Goal: Task Accomplishment & Management: Manage account settings

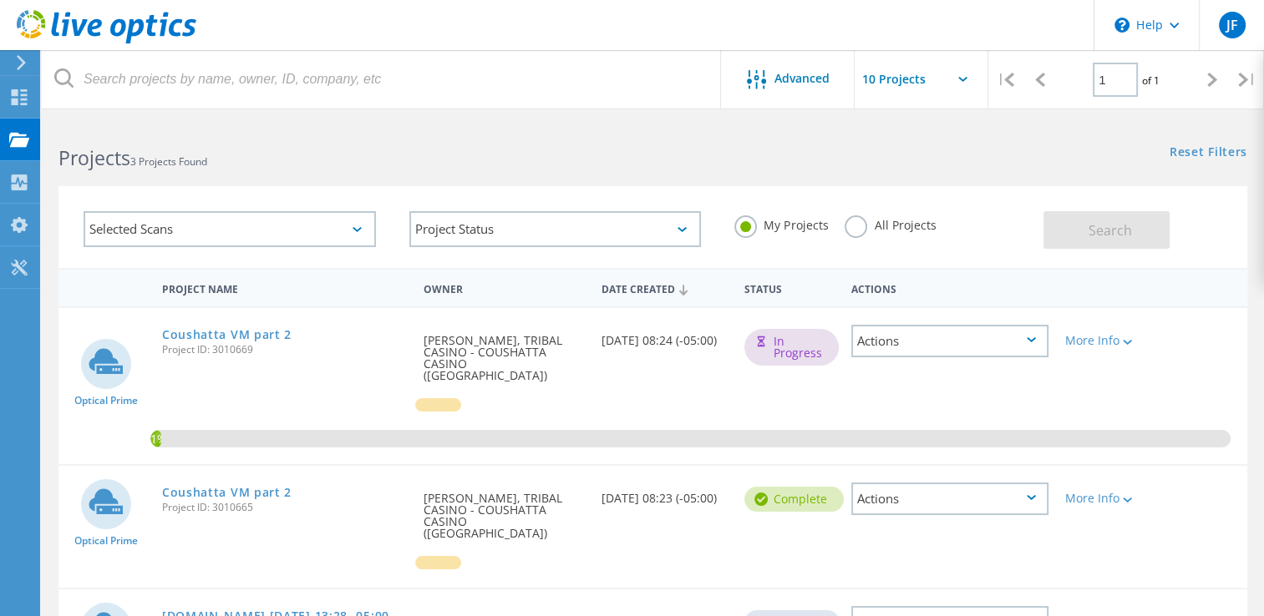
scroll to position [151, 0]
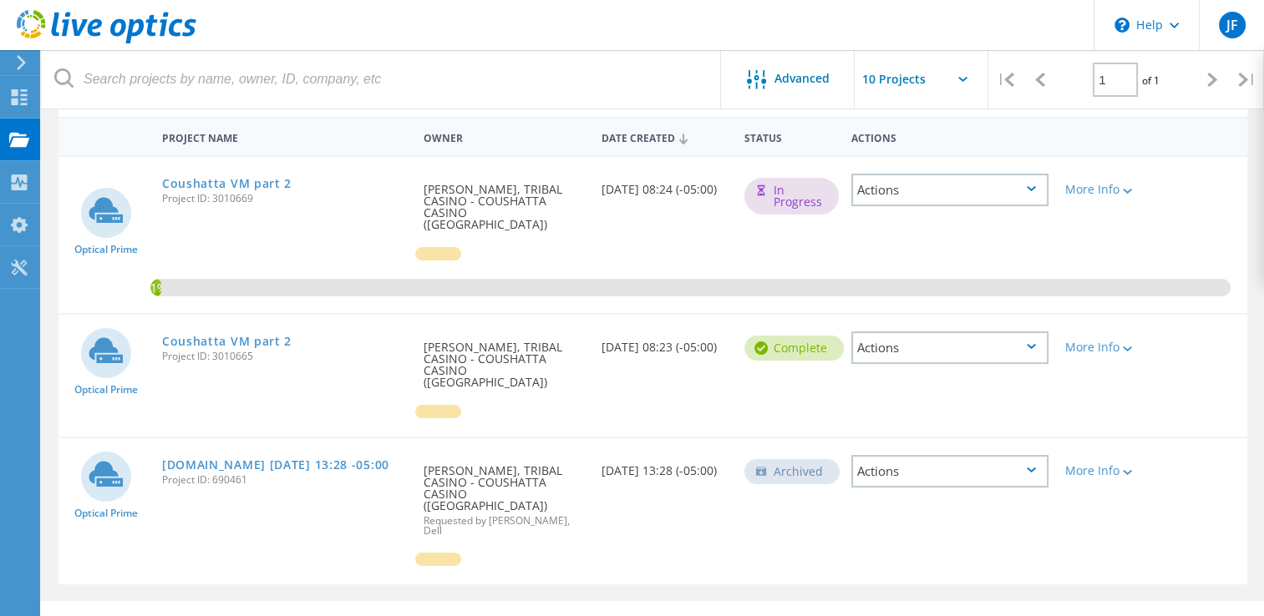
click at [972, 337] on div "Actions" at bounding box center [949, 348] width 197 height 33
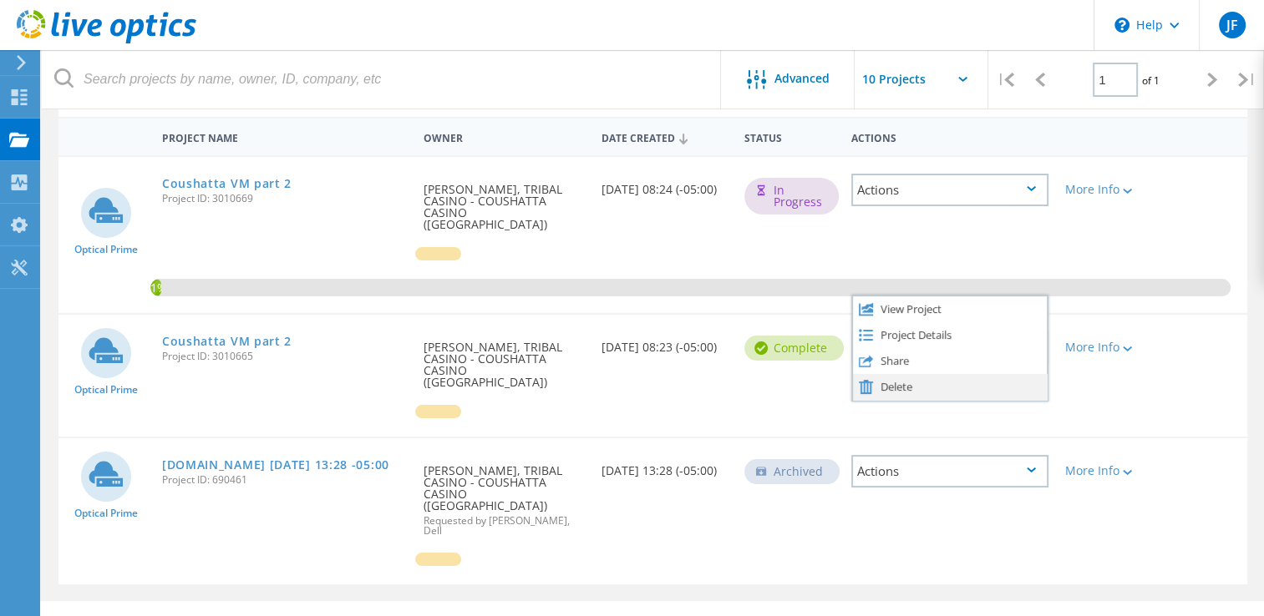
click at [923, 374] on div "Delete" at bounding box center [950, 387] width 194 height 26
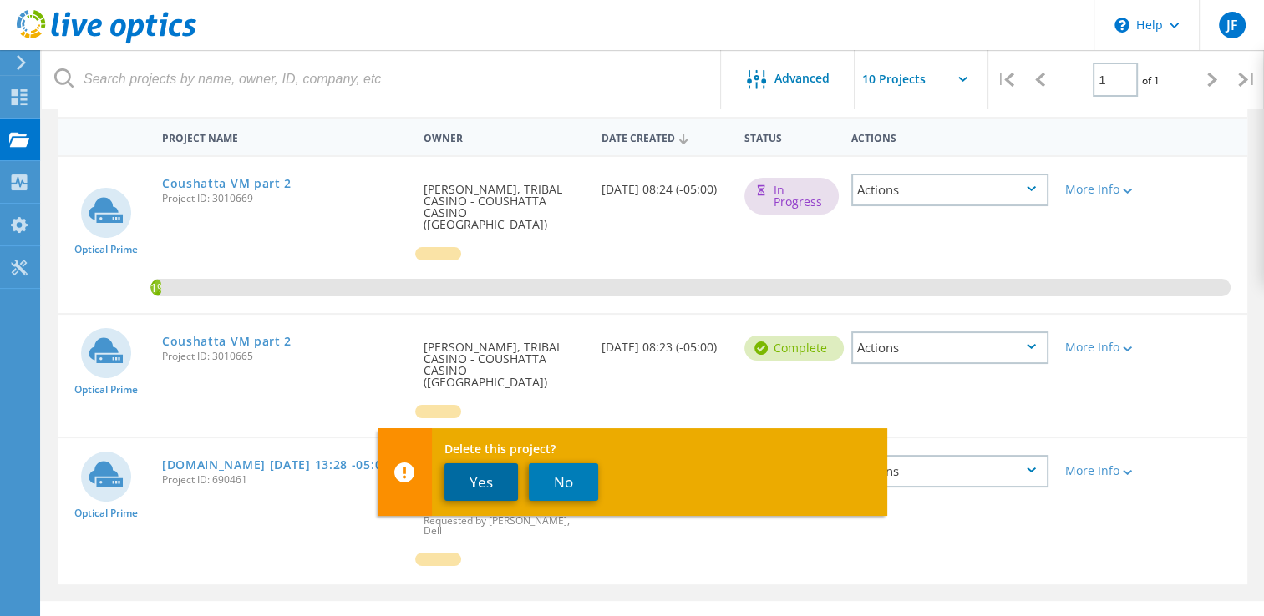
click at [494, 480] on button "Yes" at bounding box center [480, 483] width 73 height 38
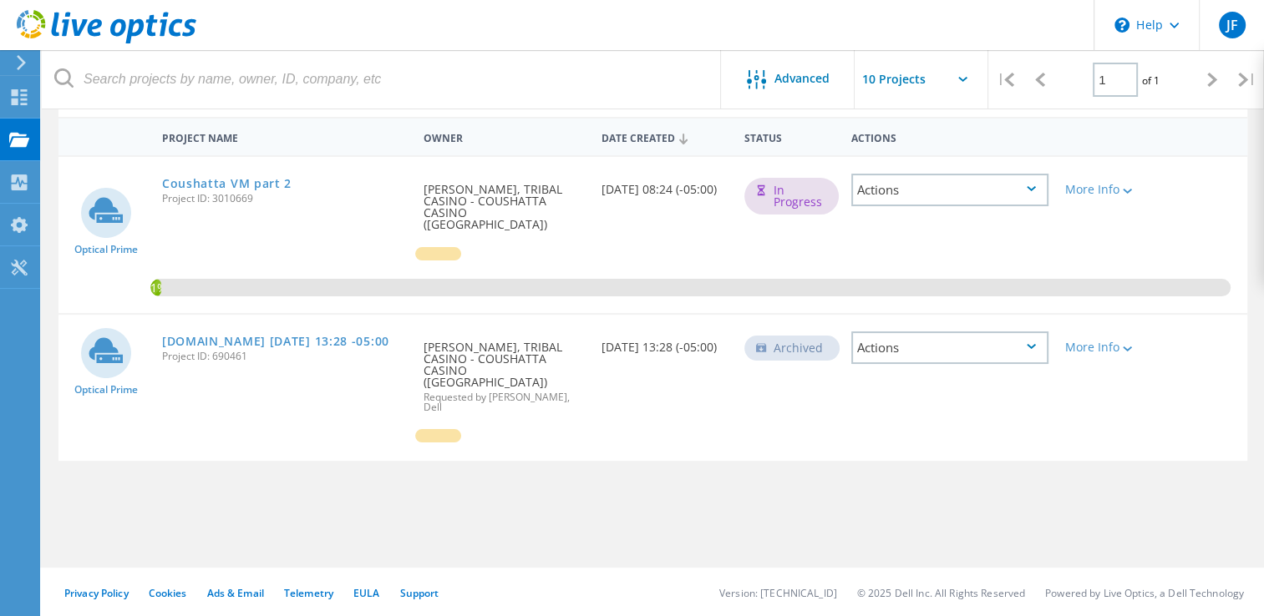
click at [937, 335] on div "Actions" at bounding box center [949, 348] width 197 height 33
click at [682, 408] on div "Optical Prime [DOMAIN_NAME] [DATE] 13:28 -05:00 Project ID: 690461 Requested By…" at bounding box center [652, 388] width 1188 height 146
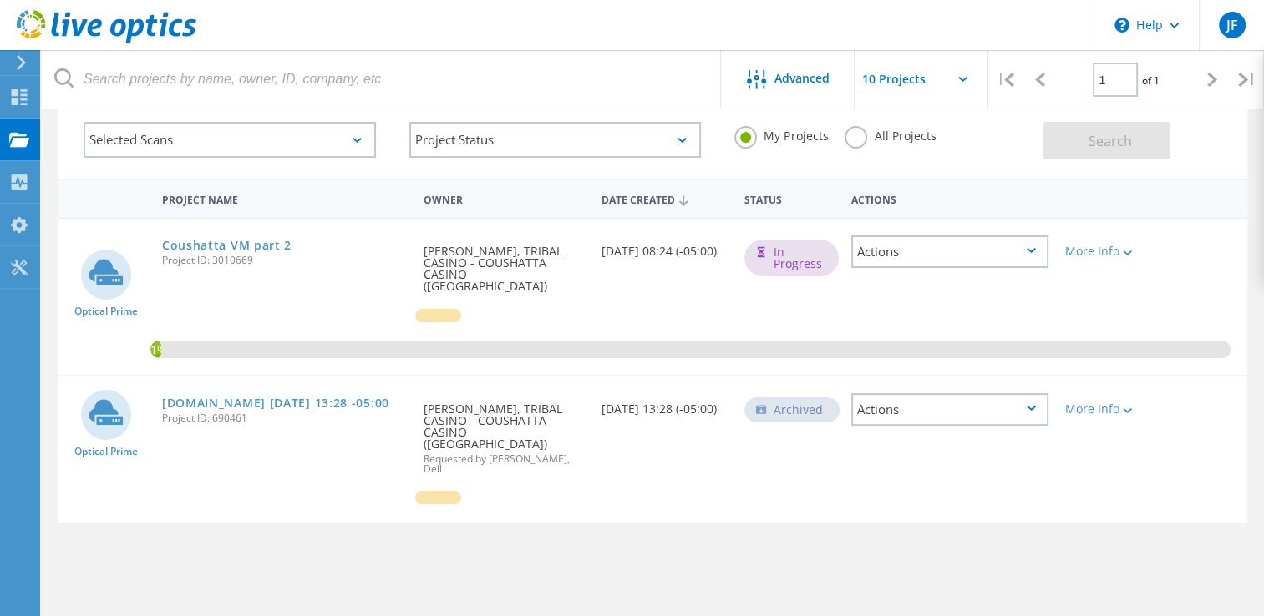
scroll to position [0, 0]
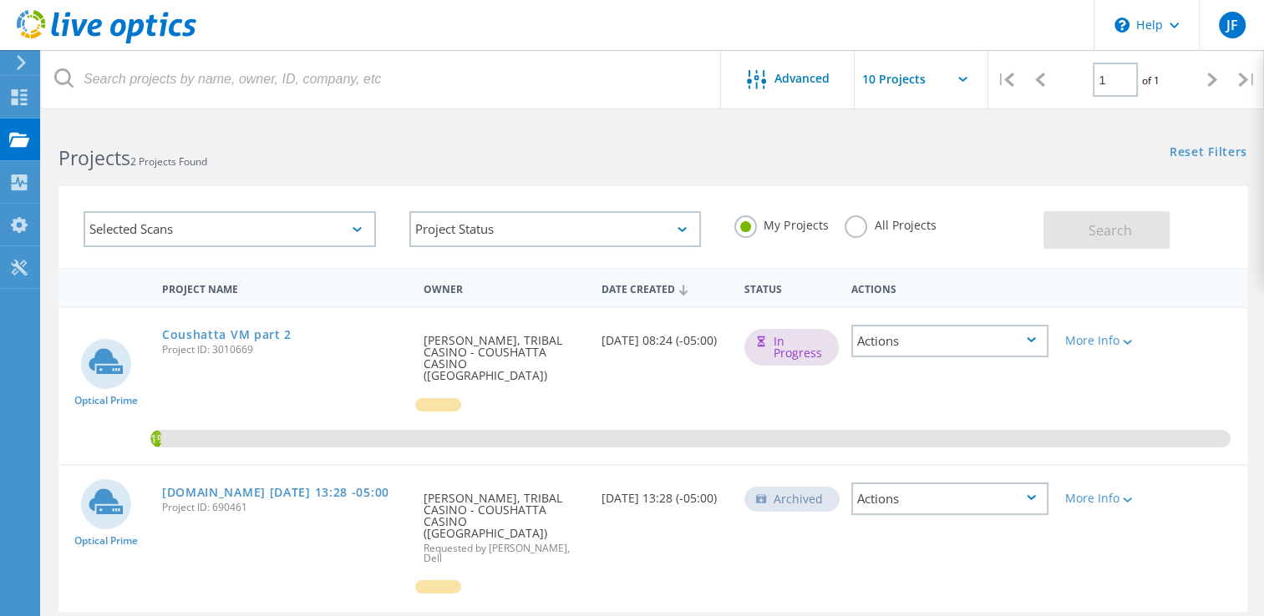
click at [327, 155] on h2 "Projects 2 Projects Found" at bounding box center [346, 158] width 577 height 28
